Goal: Information Seeking & Learning: Check status

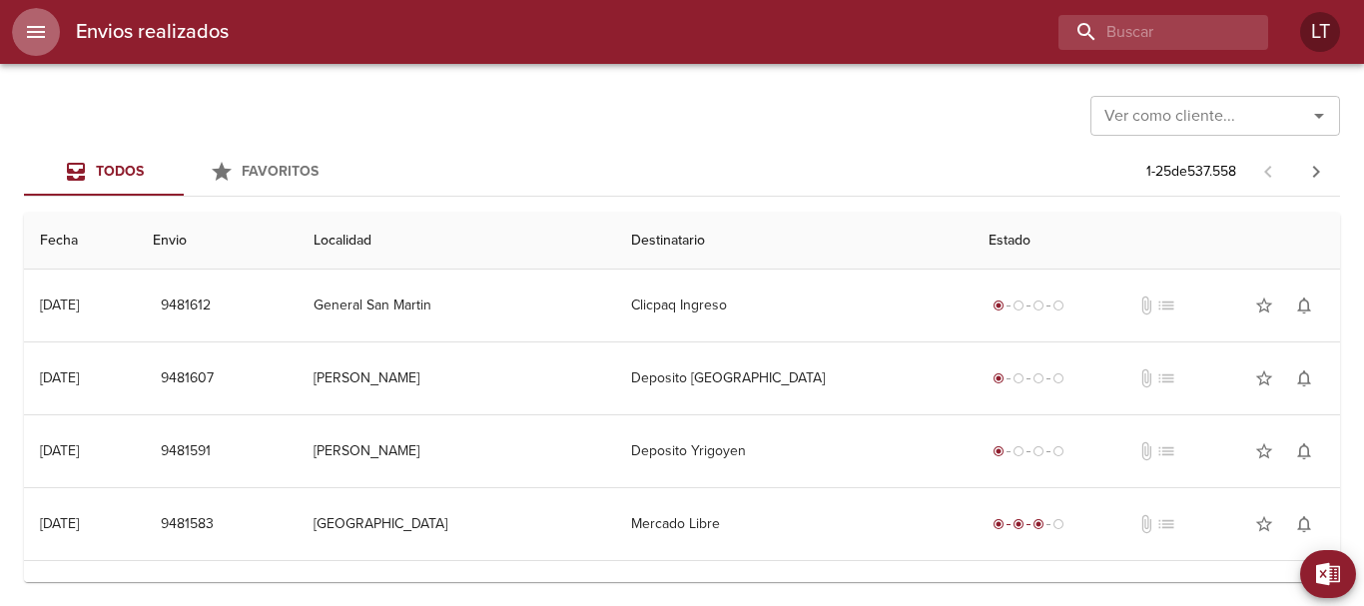
click at [44, 32] on icon "menu" at bounding box center [36, 32] width 18 height 12
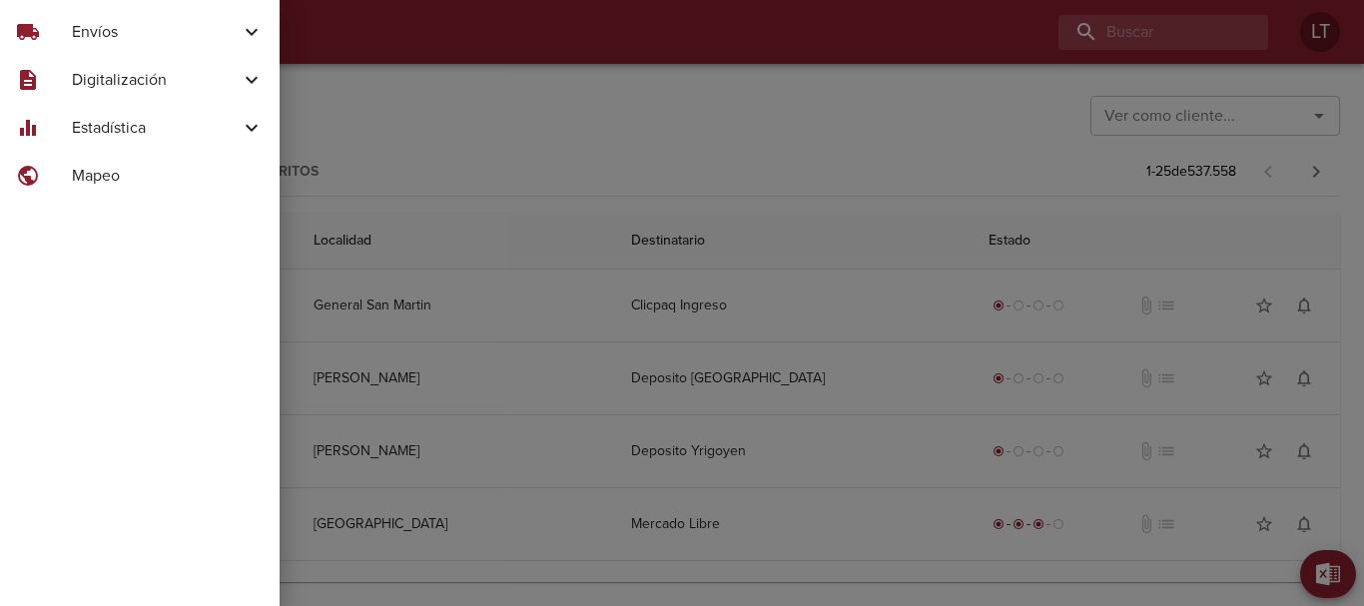
click at [125, 133] on span "Estadística" at bounding box center [156, 128] width 168 height 24
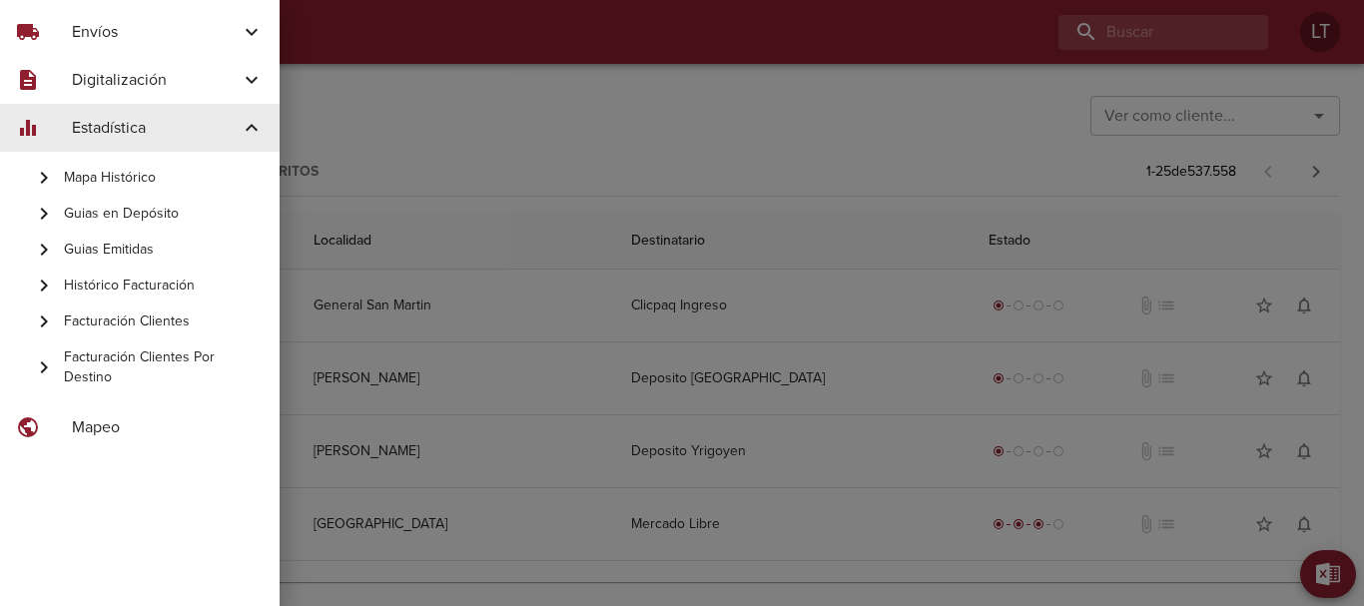
click at [131, 242] on span "Guias Emitidas" at bounding box center [164, 250] width 200 height 20
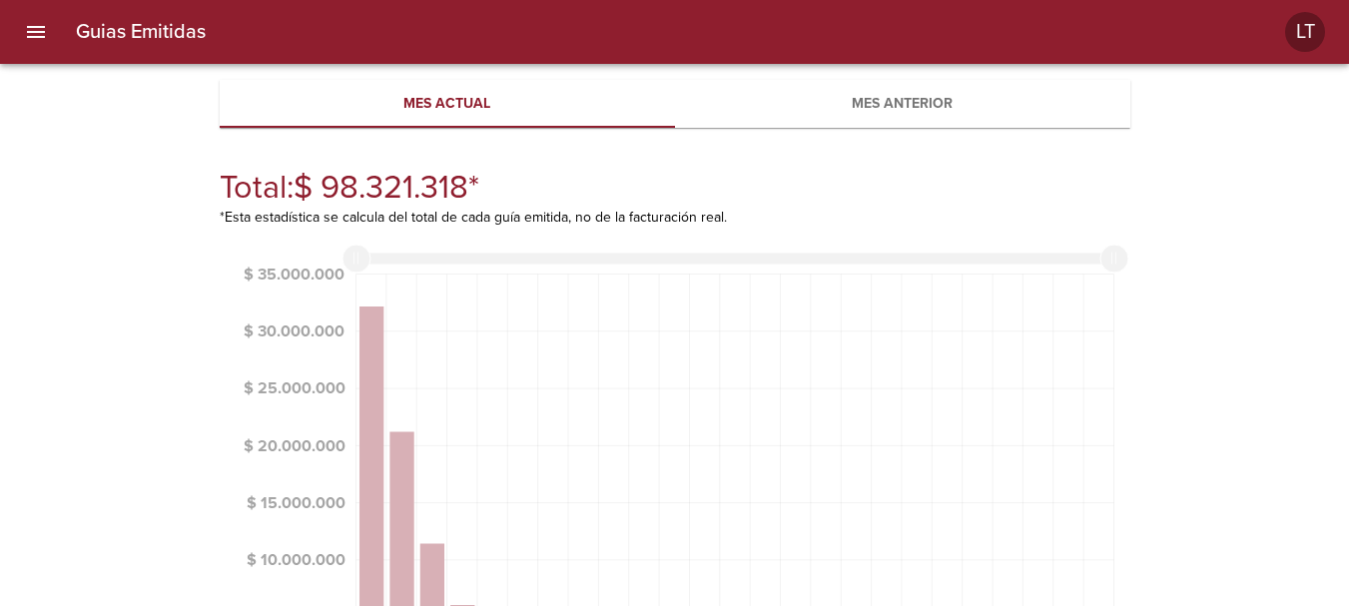
scroll to position [649, 911]
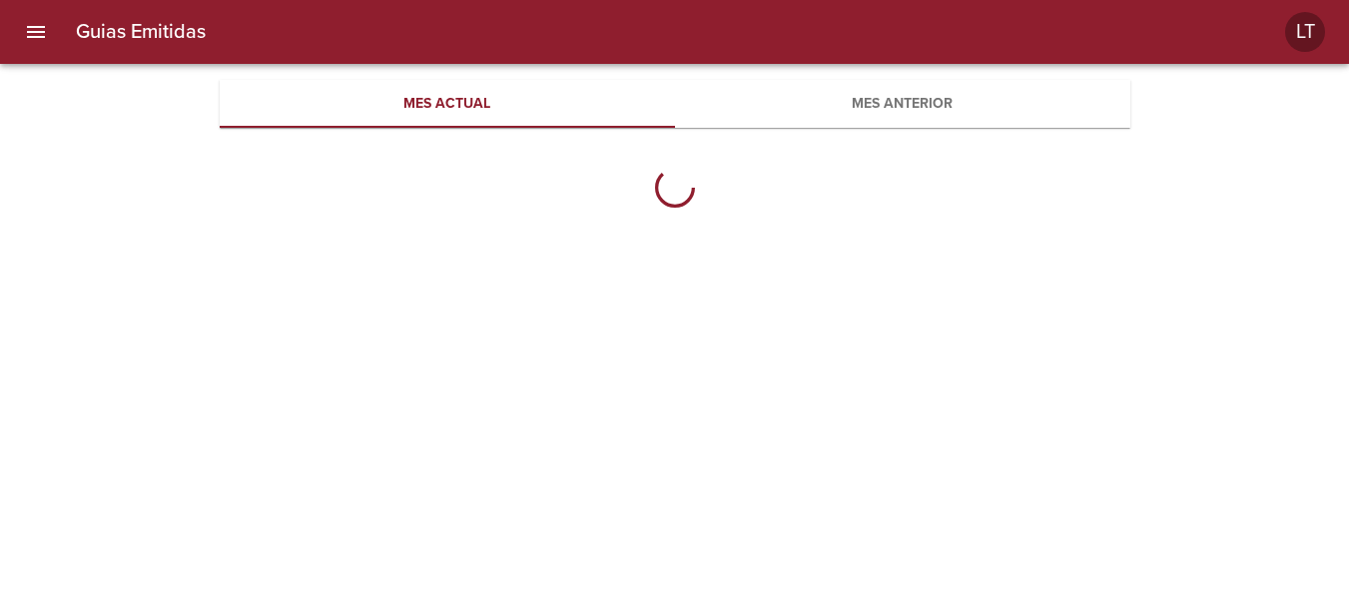
scroll to position [649, 911]
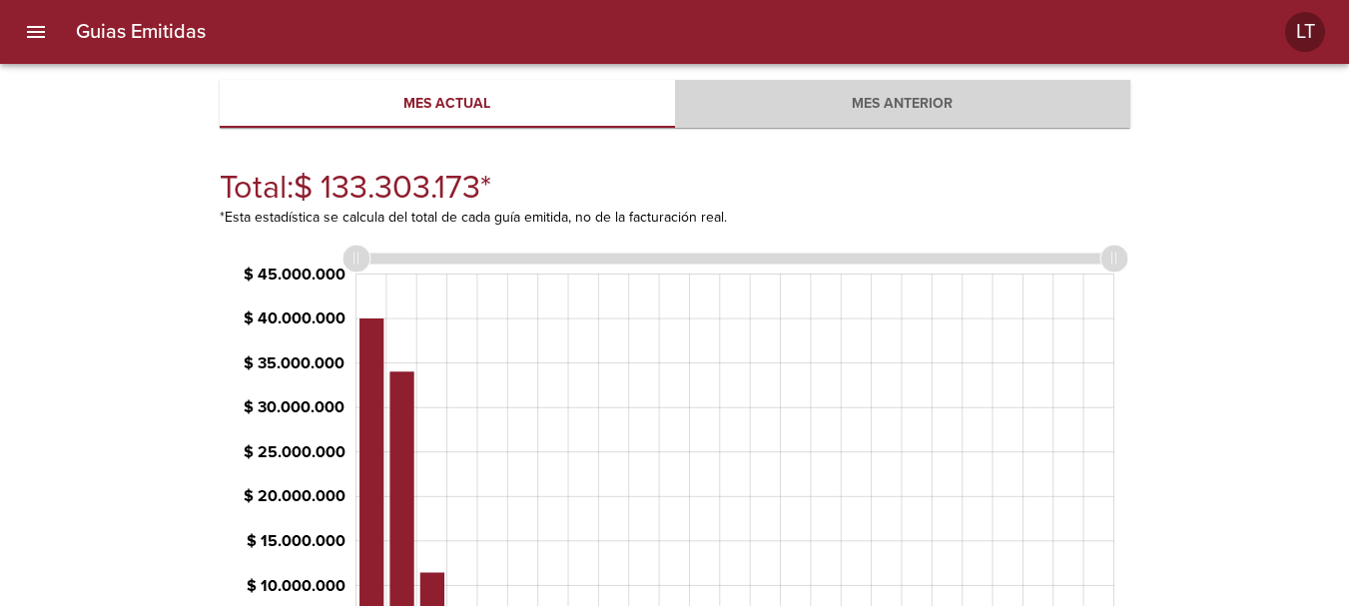
click at [833, 92] on span "Mes anterior" at bounding box center [902, 104] width 431 height 25
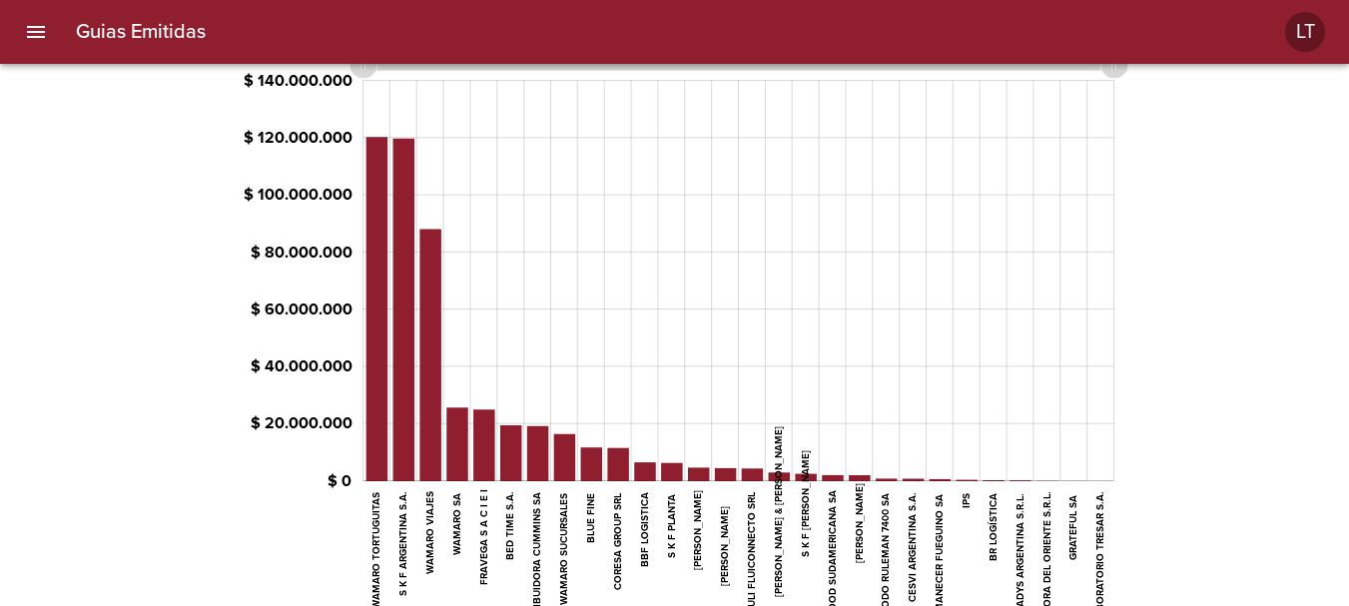
scroll to position [275, 0]
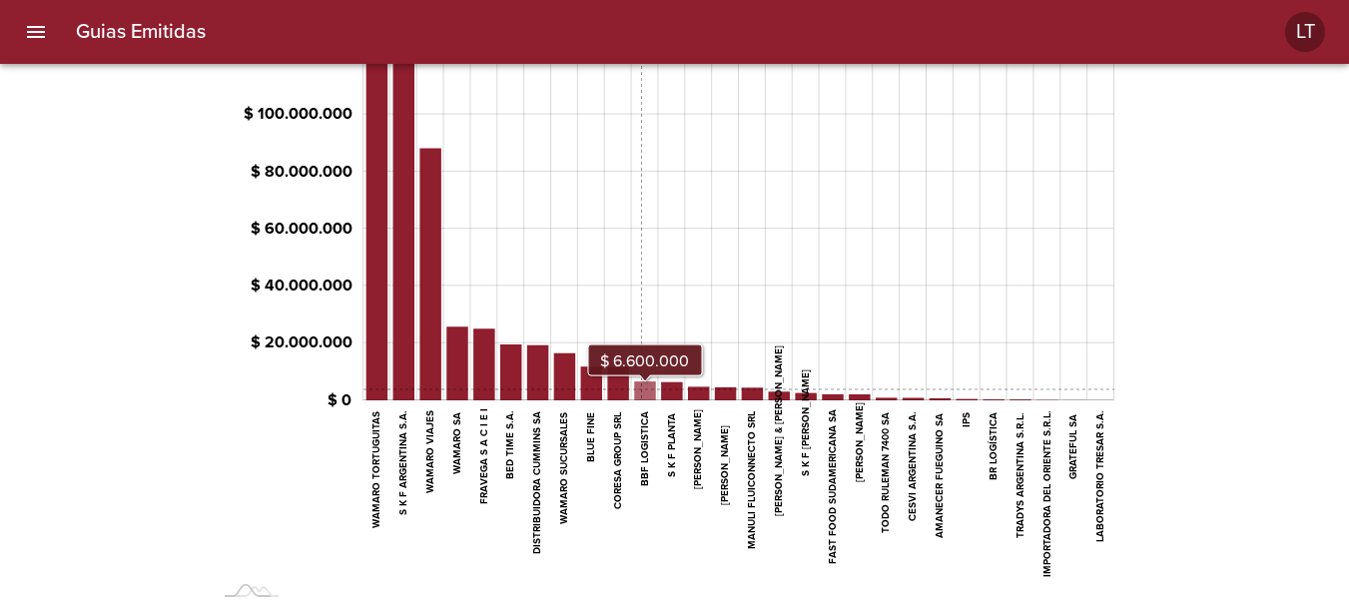
click at [642, 390] on icon at bounding box center [644, 391] width 21 height 19
